Goal: Register for event/course

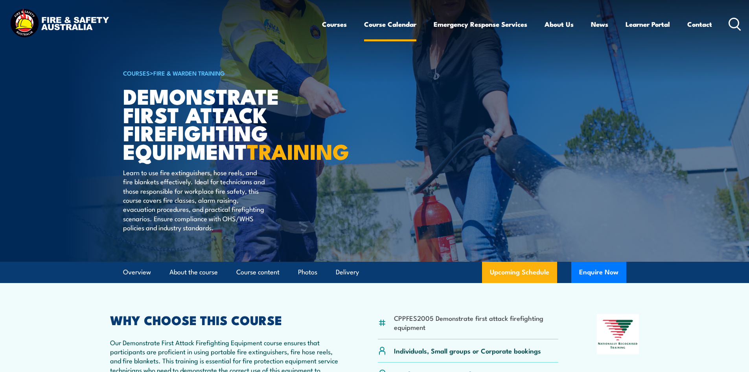
click at [388, 24] on link "Course Calendar" at bounding box center [390, 24] width 52 height 21
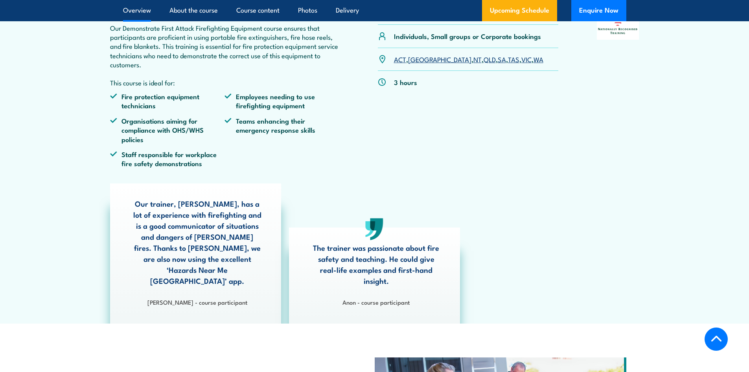
scroll to position [315, 0]
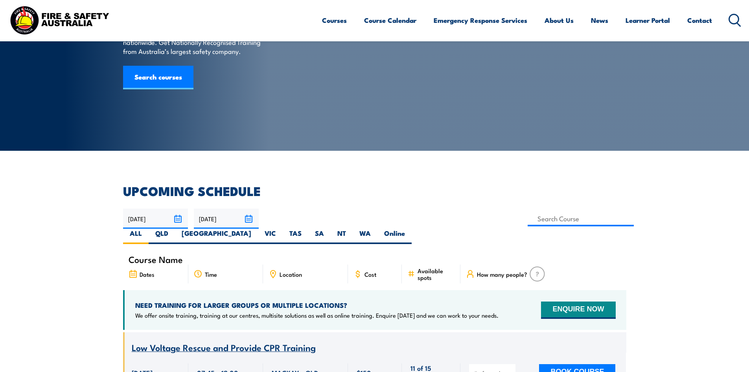
scroll to position [118, 0]
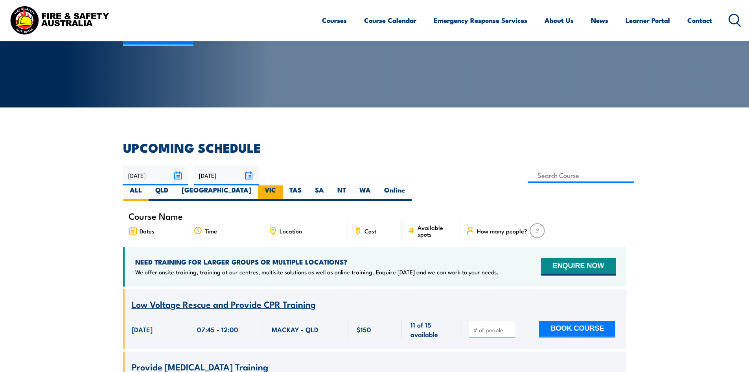
click at [283, 185] on label "VIC" at bounding box center [270, 192] width 25 height 15
click at [281, 185] on input "VIC" at bounding box center [278, 187] width 5 height 5
radio input "true"
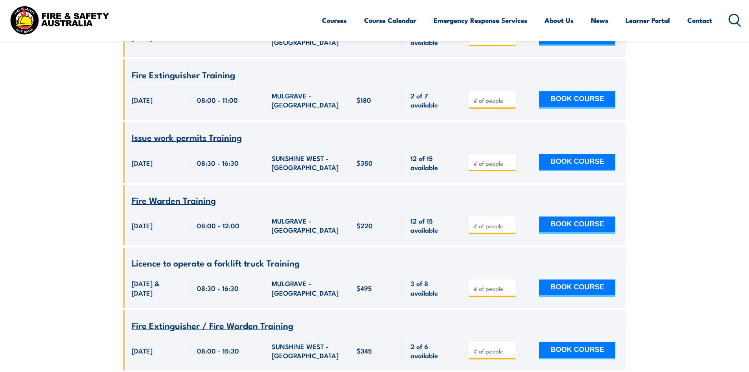
scroll to position [417, 0]
